Goal: Task Accomplishment & Management: Use online tool/utility

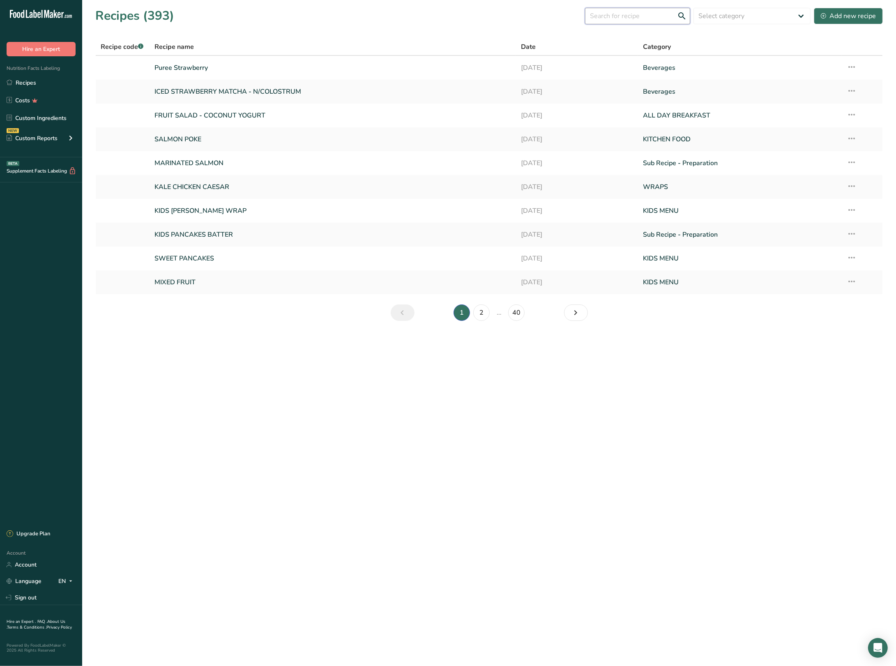
click at [613, 21] on input "text" at bounding box center [637, 16] width 105 height 16
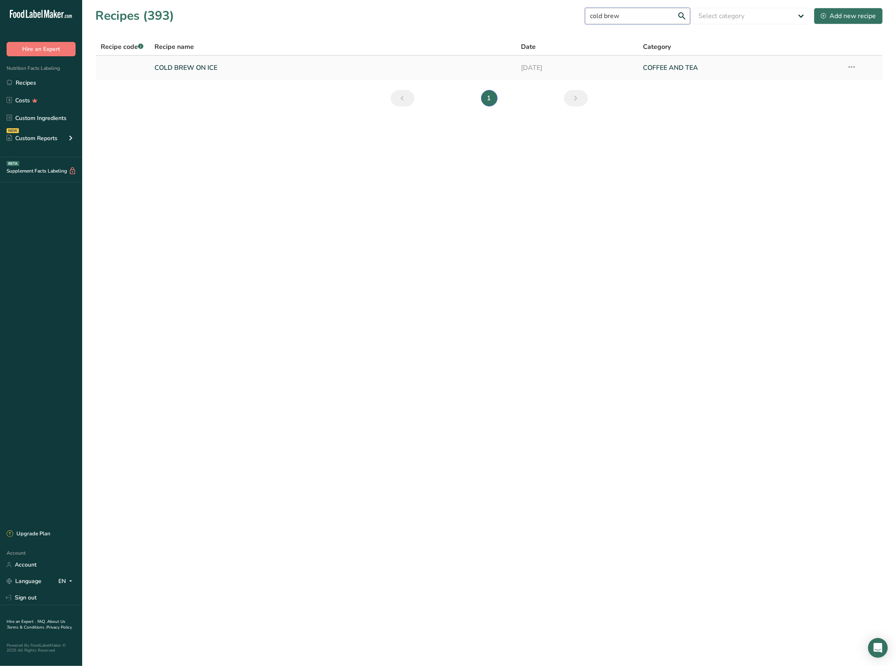
type input "cold brew"
click at [851, 67] on icon at bounding box center [852, 67] width 10 height 15
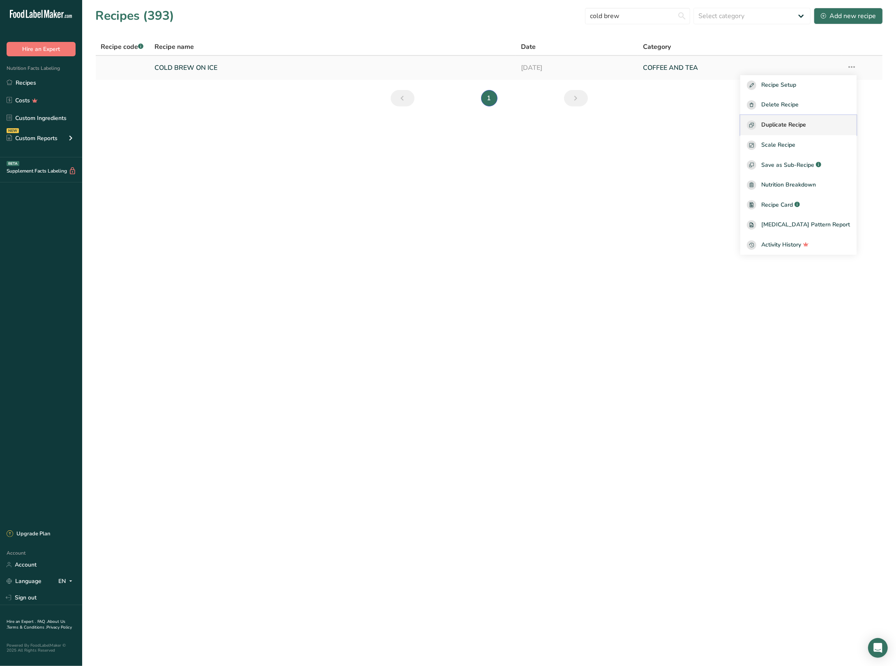
click at [800, 123] on span "Duplicate Recipe" at bounding box center [783, 124] width 45 height 9
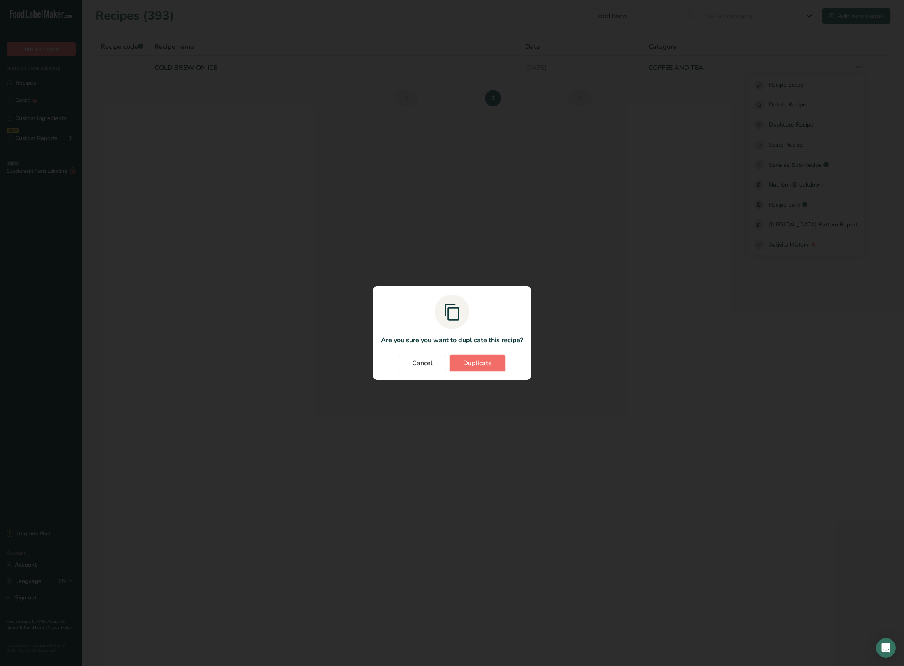
click at [481, 366] on span "Duplicate" at bounding box center [477, 363] width 29 height 10
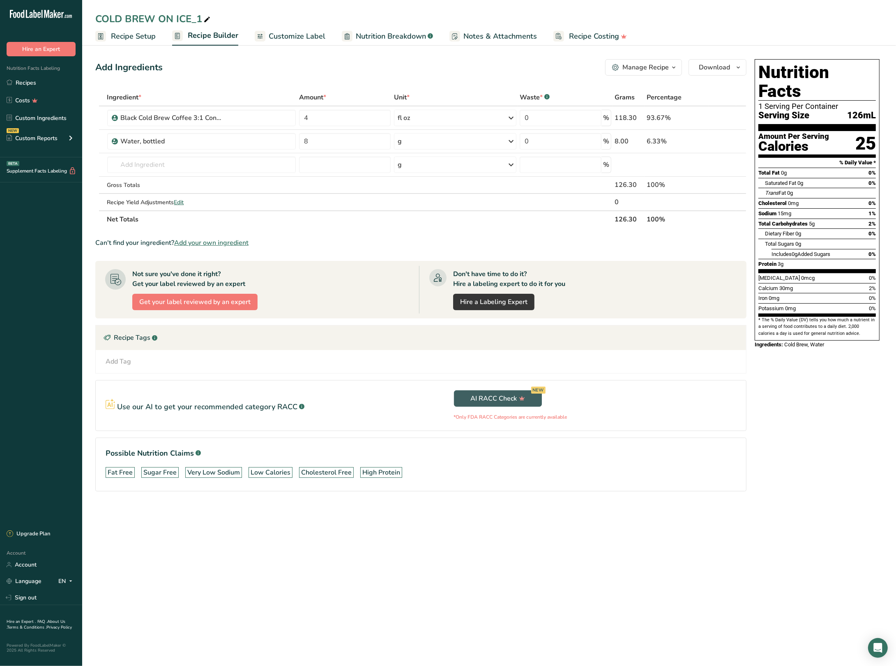
click at [126, 12] on div "COLD BREW ON ICE_1" at bounding box center [153, 19] width 117 height 15
click at [105, 15] on input "COLD BREW ON ICE_1" at bounding box center [489, 19] width 788 height 15
click at [97, 19] on input "COLD BREW ON ICE_1" at bounding box center [489, 19] width 788 height 15
drag, startPoint x: 235, startPoint y: 21, endPoint x: 302, endPoint y: 18, distance: 67.9
click at [302, 18] on input "MAMA MALIBU COLD BREW ON ICE_1" at bounding box center [489, 19] width 788 height 15
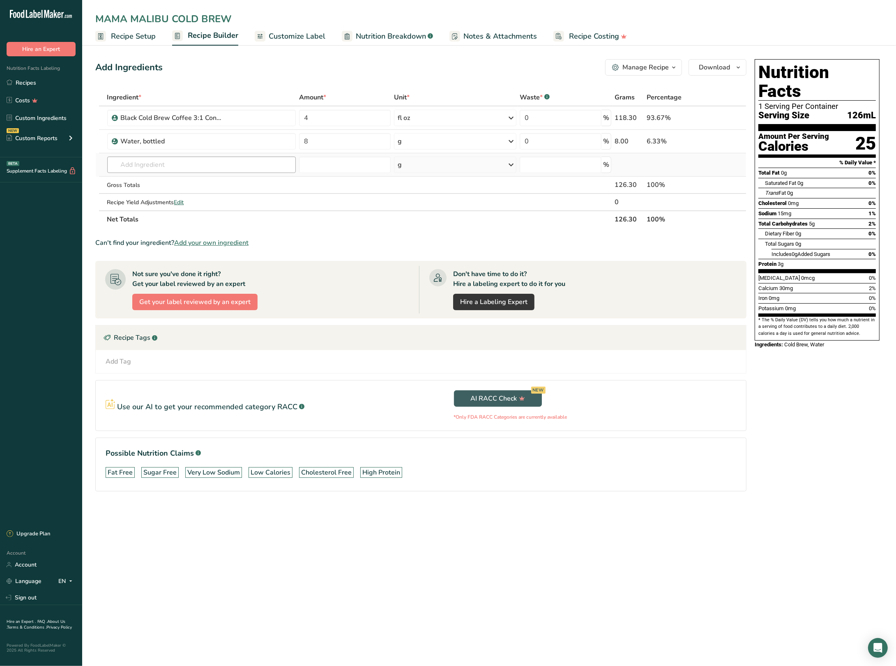
type input "MAMA MALIBU COLD BREW"
click at [181, 164] on input "text" at bounding box center [201, 165] width 189 height 16
click at [214, 168] on input "text" at bounding box center [201, 165] width 189 height 16
type input "S"
type input "1"
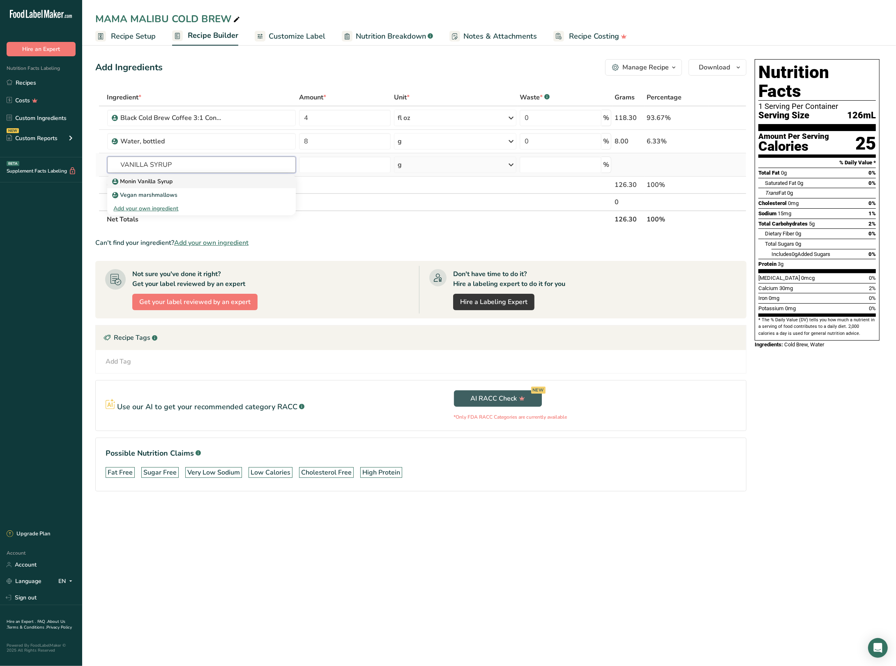
type input "VANILLA SYRUP"
click at [190, 178] on div "Monin Vanilla Syrup" at bounding box center [195, 181] width 163 height 9
type input "Monin Vanilla Syrup"
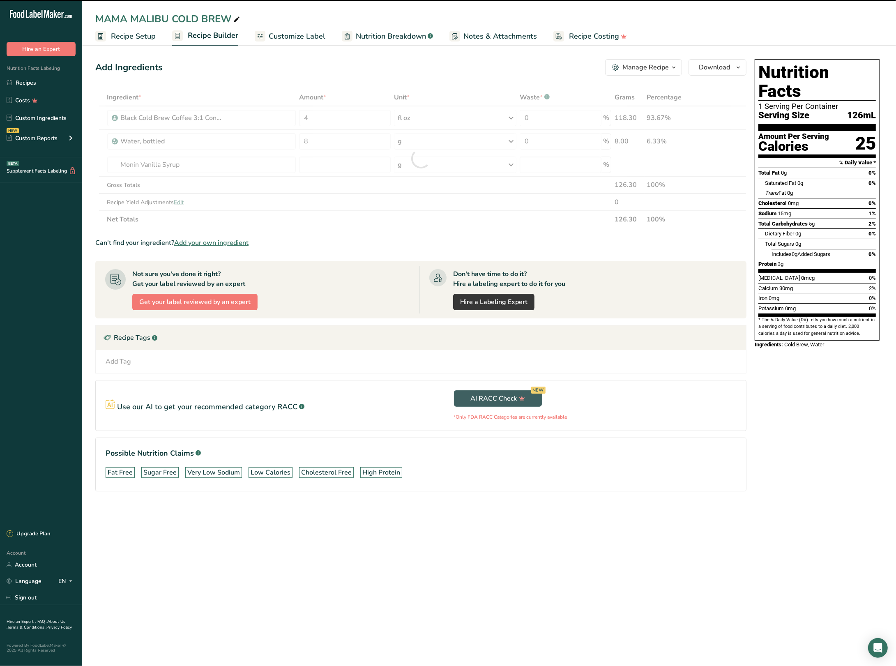
type input "0"
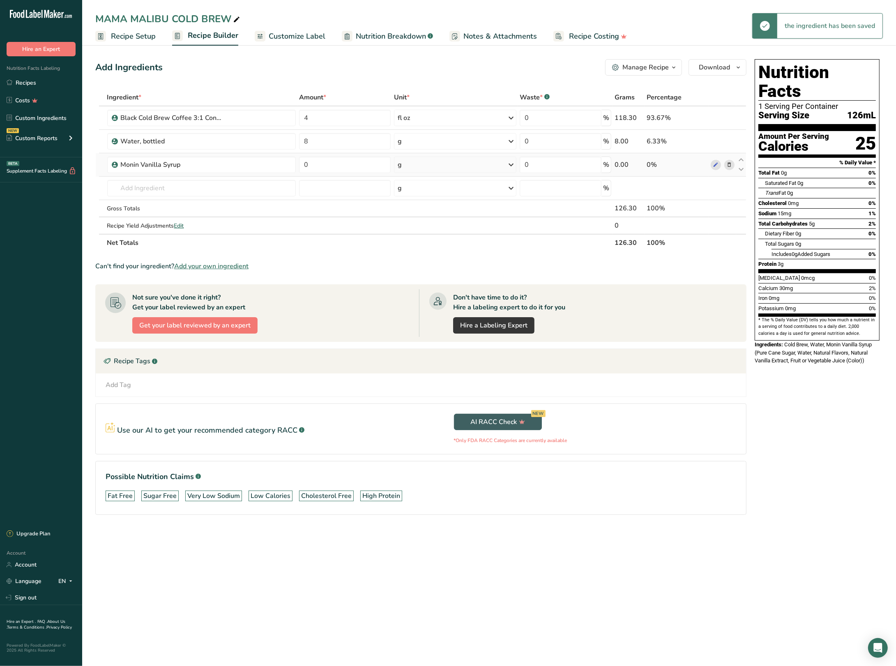
click at [407, 166] on div "g" at bounding box center [455, 165] width 122 height 16
click at [424, 276] on div "fl oz" at bounding box center [433, 280] width 62 height 9
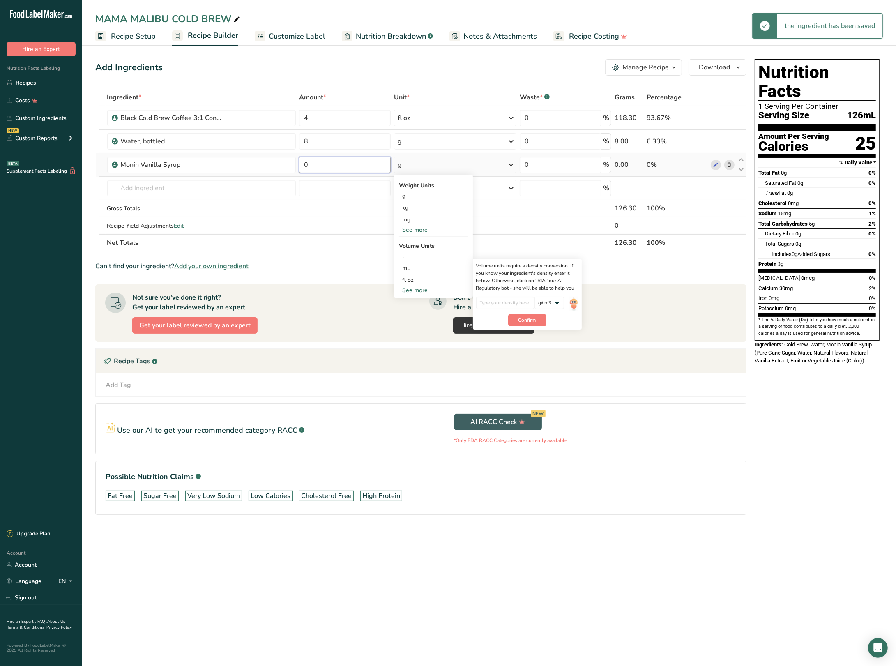
click at [314, 165] on input "0" at bounding box center [345, 165] width 92 height 16
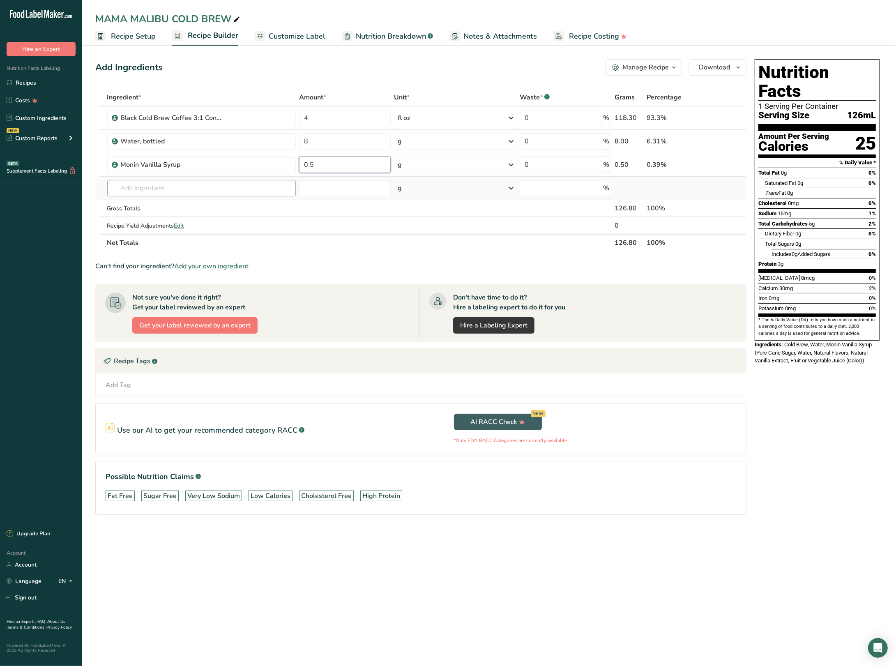
type input "0.5"
click at [224, 185] on div "Ingredient * Amount * Unit * Waste * .a-a{fill:#347362;}.b-a{fill:#fff;} Grams …" at bounding box center [420, 170] width 651 height 163
type input "CINNAMON"
click at [198, 202] on p "2010 Spices, cinnamon, ground" at bounding box center [158, 205] width 88 height 9
type input "Spices, cinnamon, ground"
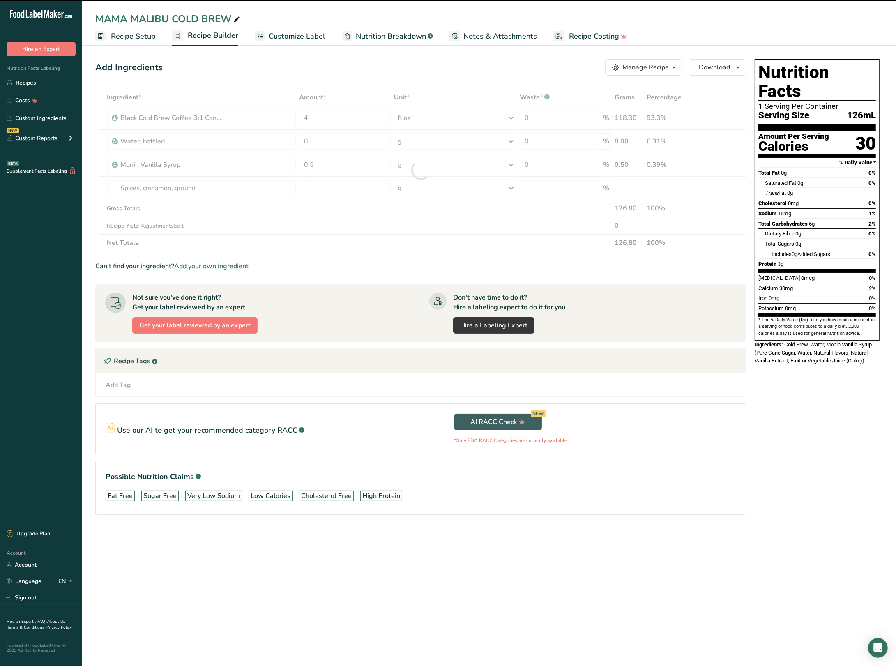
type input "0"
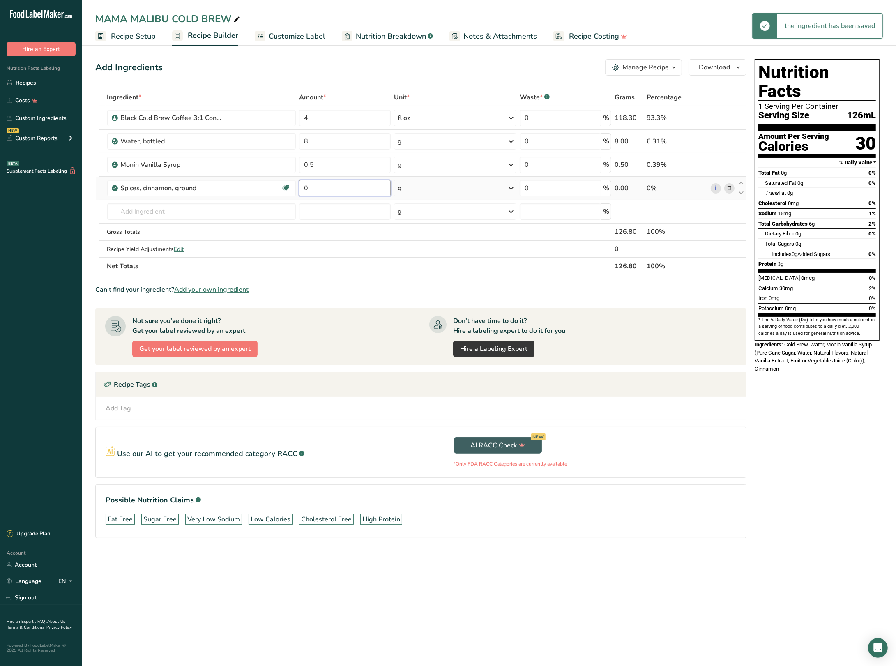
click at [348, 193] on input "0" at bounding box center [345, 188] width 92 height 16
type input "2"
click at [186, 212] on div "Ingredient * Amount * Unit * Waste * .a-a{fill:#347362;}.b-a{fill:#fff;} Grams …" at bounding box center [420, 182] width 651 height 186
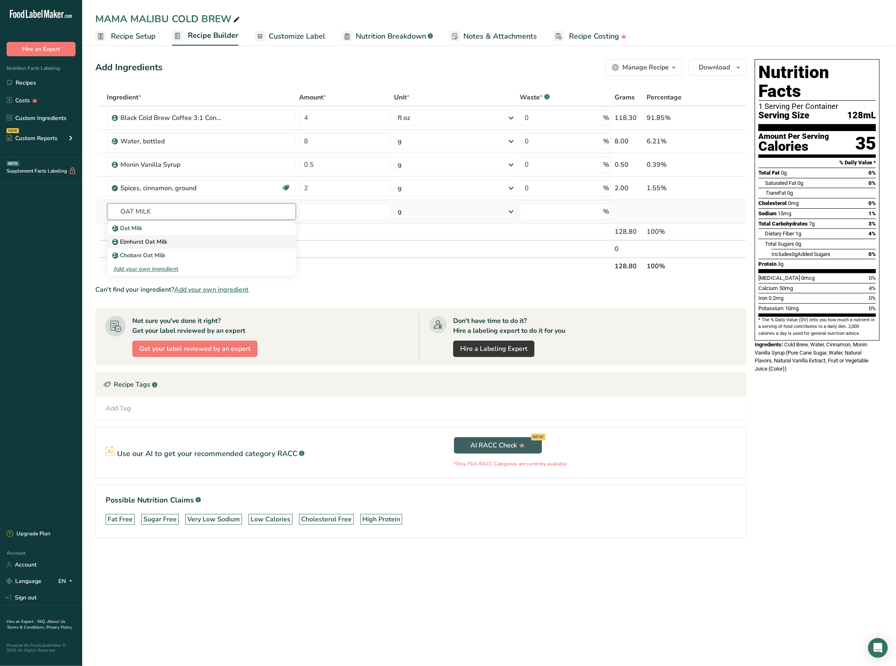
type input "OAT MILK"
click at [186, 244] on div "Elmhurst Oat Milk" at bounding box center [195, 241] width 163 height 9
type input "Elmhurst Oat Milk"
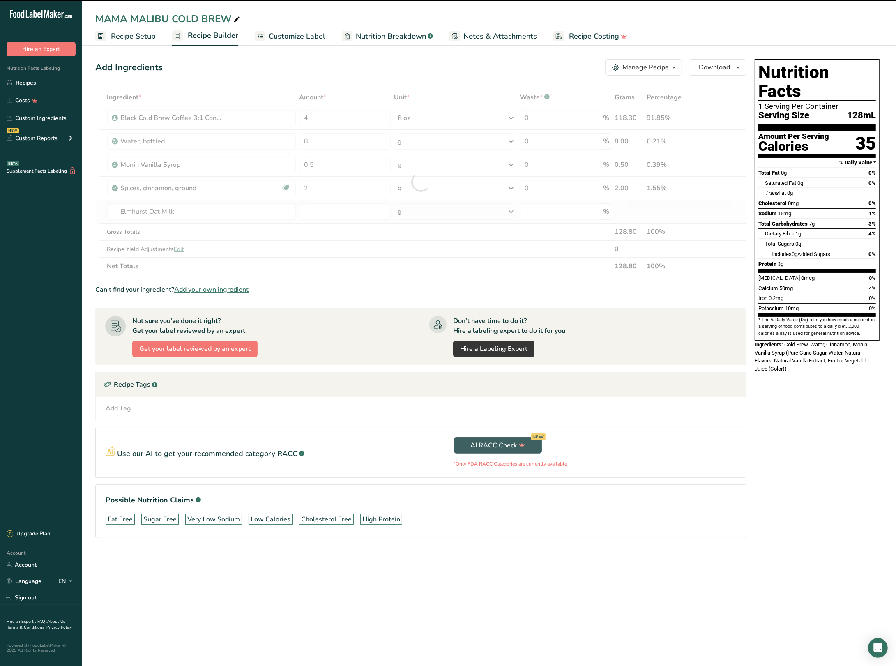
type input "0"
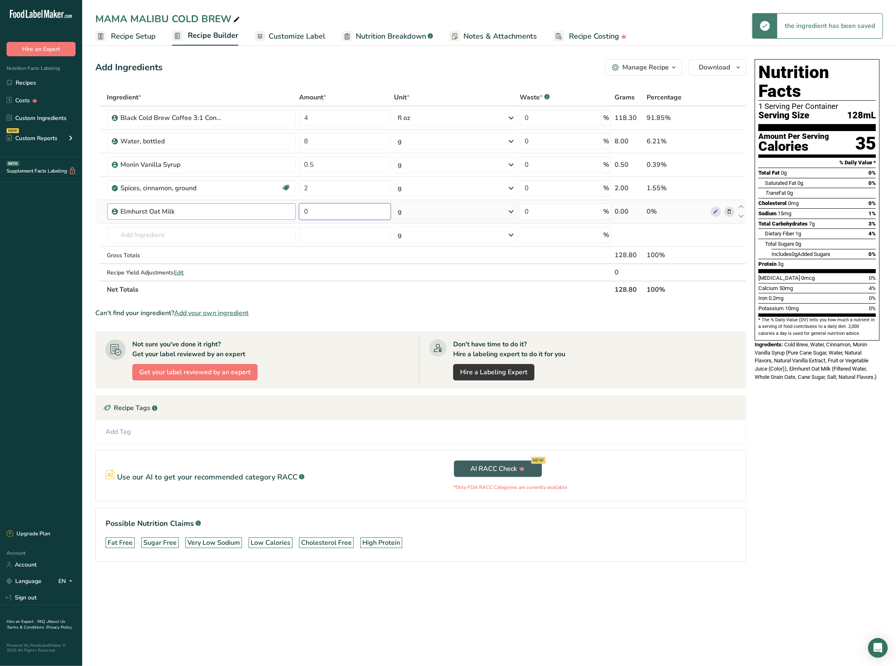
drag, startPoint x: 334, startPoint y: 212, endPoint x: 288, endPoint y: 214, distance: 46.1
click at [288, 214] on tr "Elmhurst Oat Milk 0 g Weight Units g kg mg See more Volume Units l Volume units…" at bounding box center [421, 211] width 650 height 23
type input "2"
click at [423, 212] on div "Ingredient * Amount * Unit * Waste * .a-a{fill:#347362;}.b-a{fill:#fff;} Grams …" at bounding box center [420, 194] width 651 height 210
click at [491, 215] on div "g" at bounding box center [455, 211] width 122 height 16
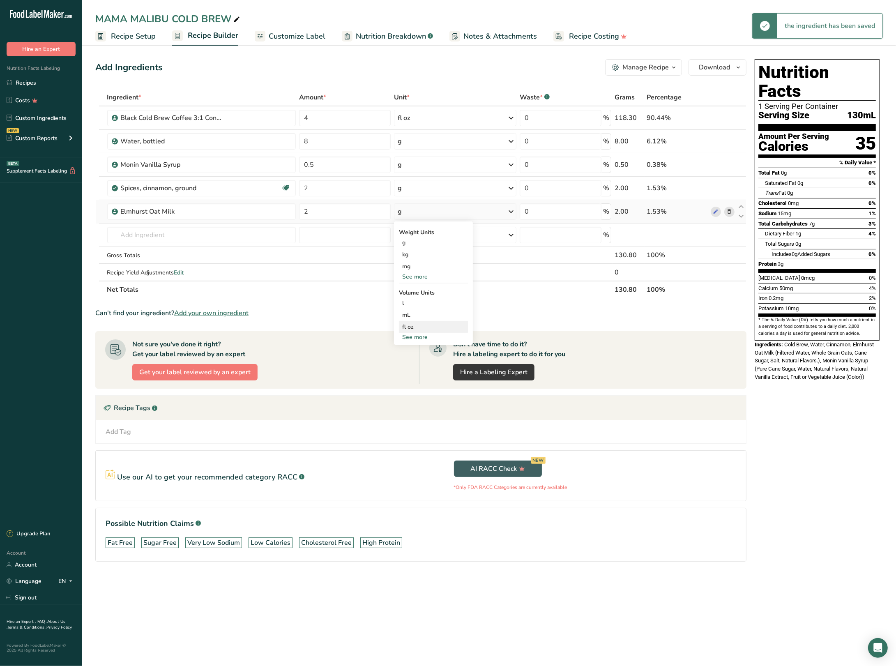
click at [433, 325] on div "fl oz" at bounding box center [433, 327] width 62 height 9
click at [413, 322] on div "fl oz Volume units require a density conversion. If you know your ingredient's …" at bounding box center [433, 327] width 69 height 12
click at [405, 325] on div "fl oz" at bounding box center [433, 327] width 62 height 9
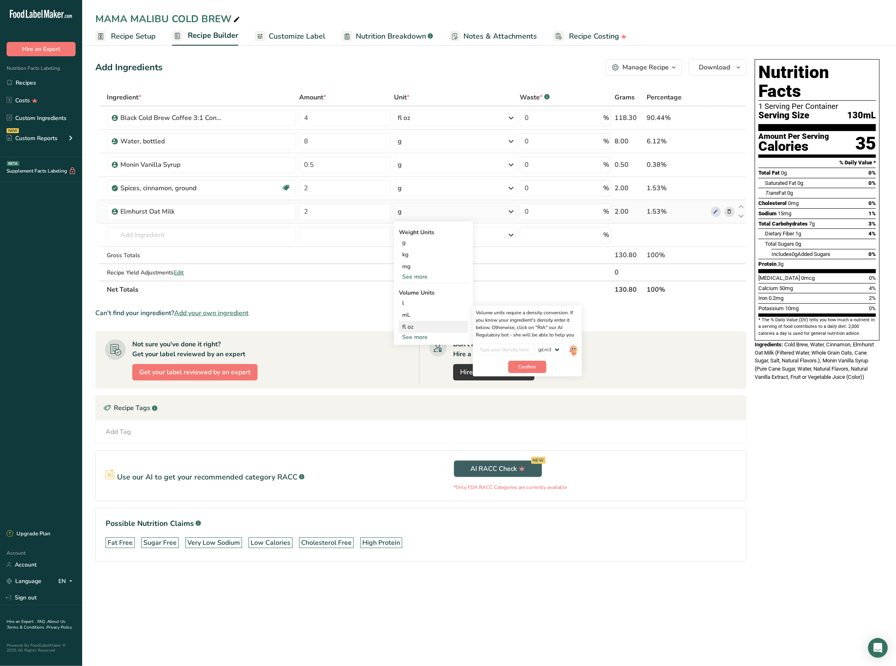
click at [419, 326] on div "fl oz" at bounding box center [433, 327] width 62 height 9
click at [408, 329] on div "fl oz" at bounding box center [433, 327] width 62 height 9
click at [413, 272] on div "See more" at bounding box center [433, 276] width 69 height 9
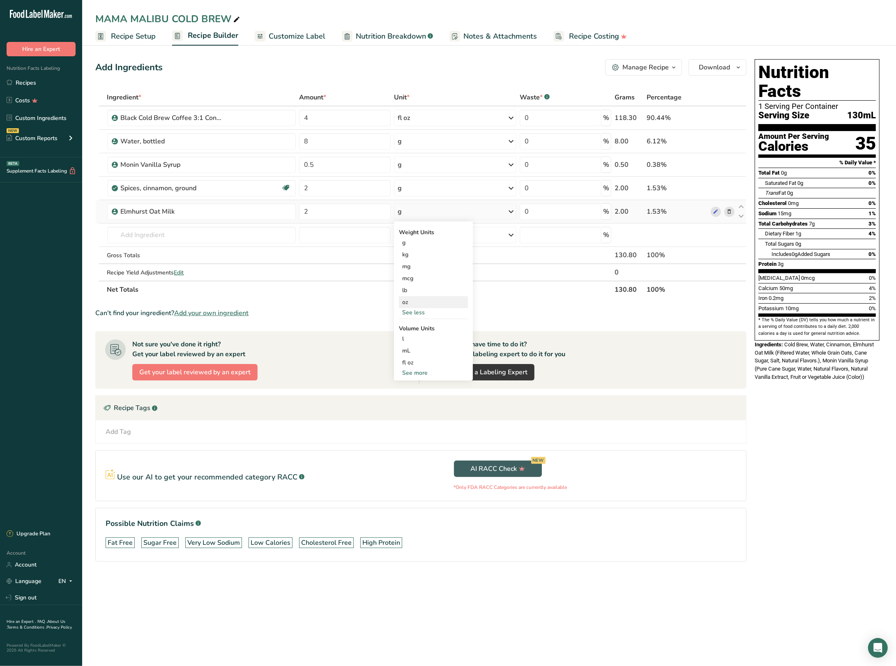
click at [418, 300] on div "oz" at bounding box center [433, 302] width 69 height 12
click at [150, 243] on input "text" at bounding box center [201, 235] width 189 height 16
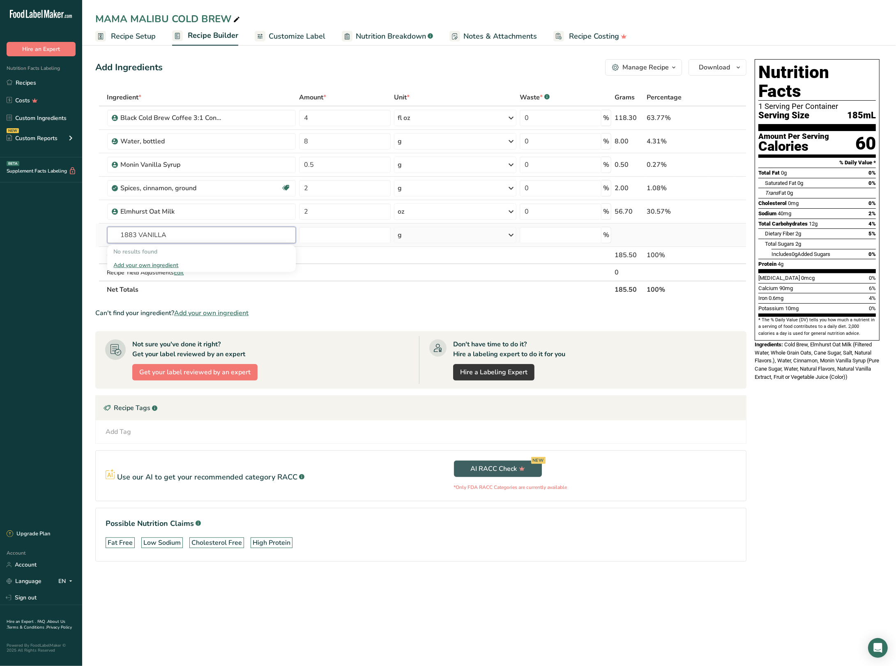
click at [176, 236] on input "1883 VANILLA" at bounding box center [201, 235] width 189 height 16
drag, startPoint x: 150, startPoint y: 235, endPoint x: 205, endPoint y: 235, distance: 55.1
click at [205, 235] on input "1883 VANILLA" at bounding box center [201, 235] width 189 height 16
type input "1883"
click at [191, 321] on div "See full Results" at bounding box center [202, 319] width 176 height 9
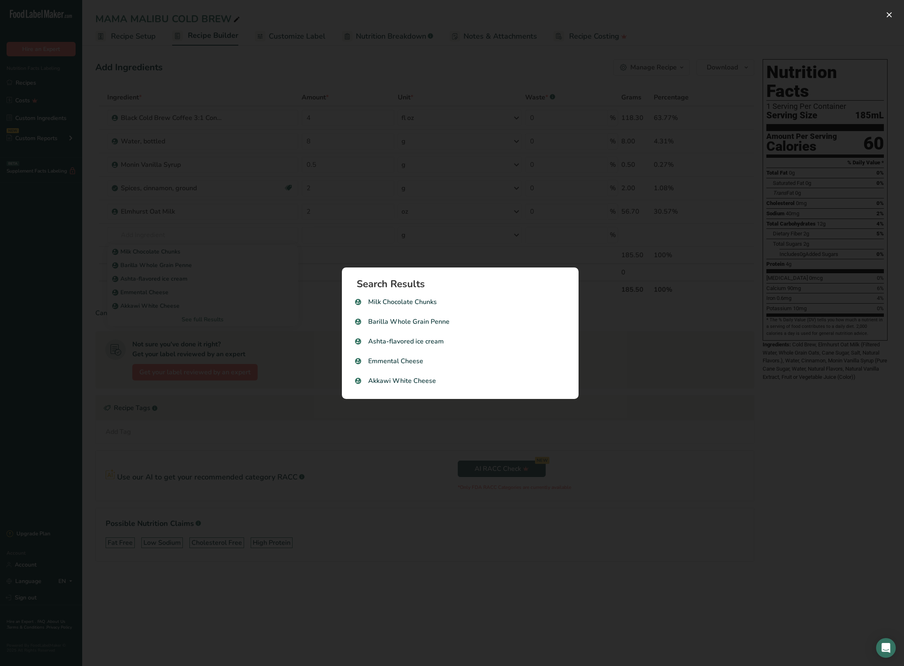
click at [495, 217] on div "Search results modal" at bounding box center [452, 333] width 904 height 666
